Goal: Task Accomplishment & Management: Use online tool/utility

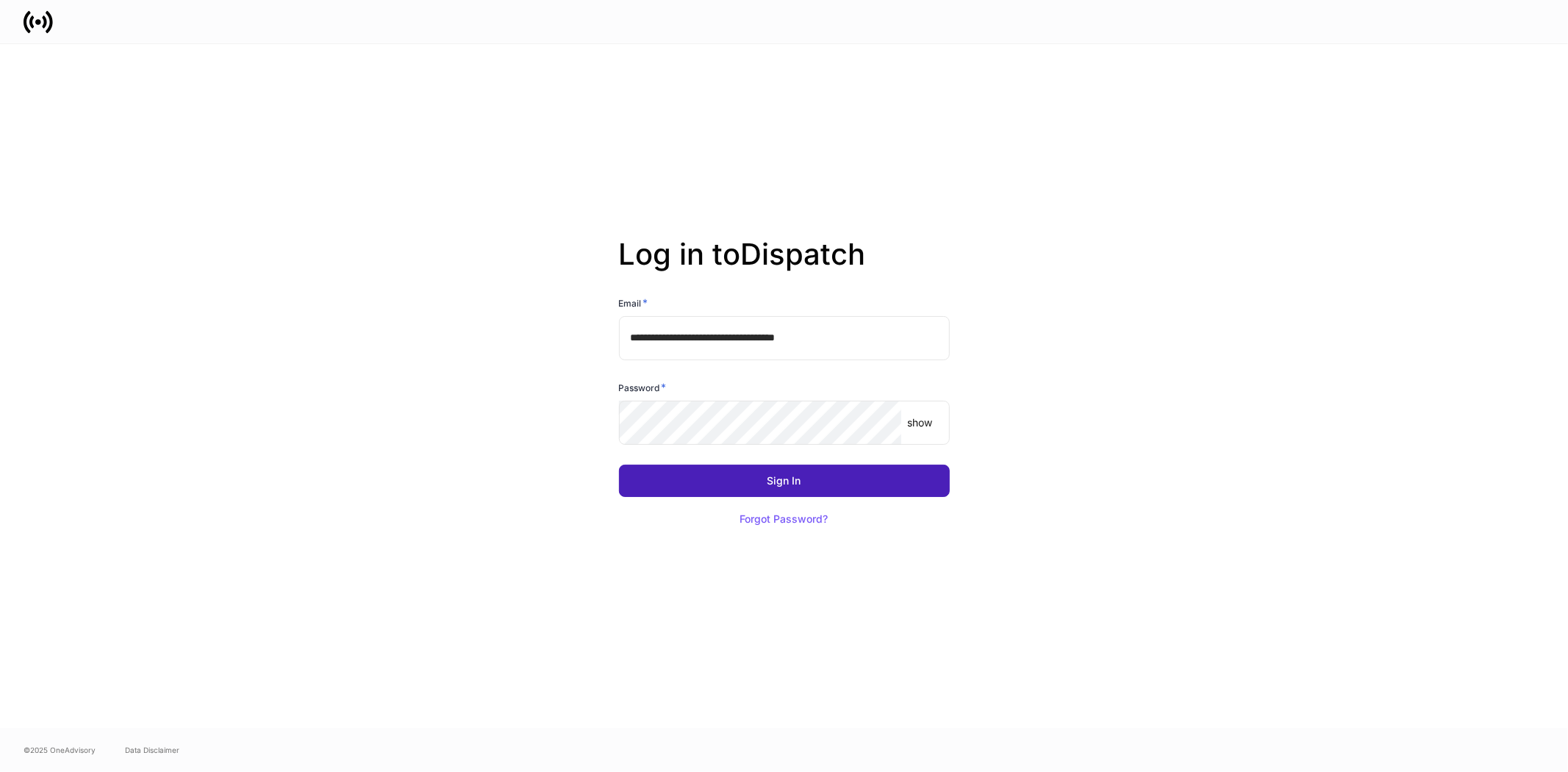
click at [787, 483] on div "Sign In" at bounding box center [784, 481] width 34 height 11
